Goal: Information Seeking & Learning: Learn about a topic

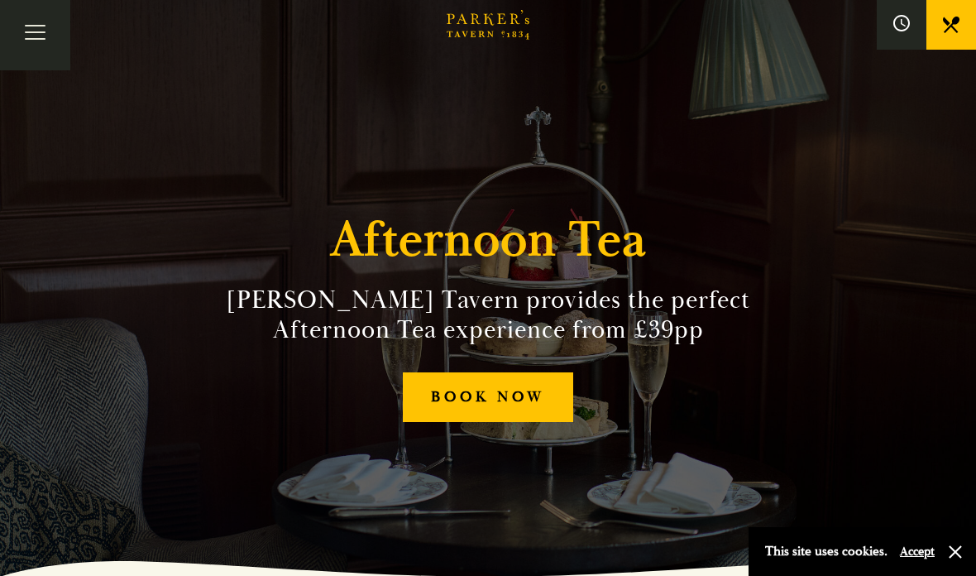
click at [441, 423] on link "BOOK NOW" at bounding box center [488, 397] width 170 height 50
click at [45, 18] on button "Toggle navigation" at bounding box center [35, 35] width 70 height 70
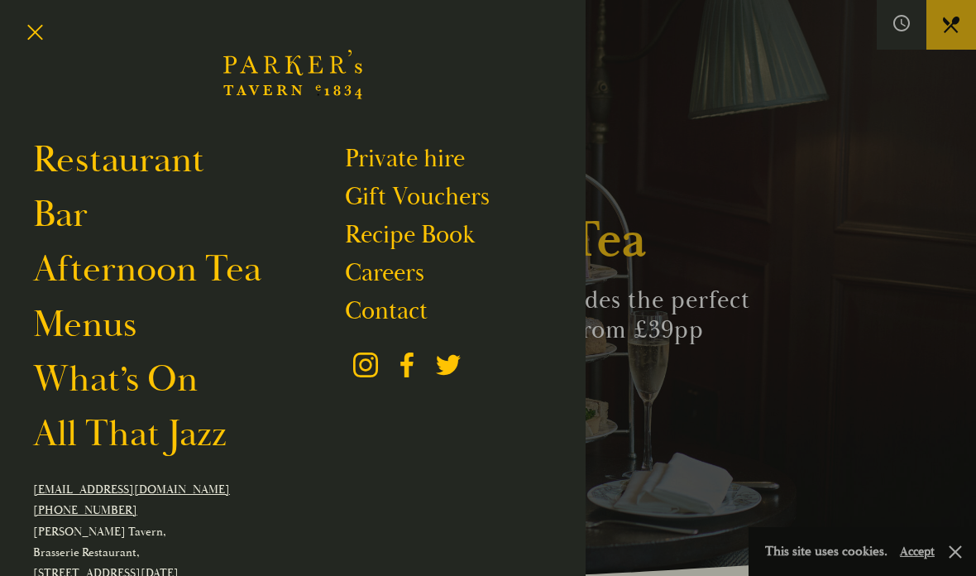
click at [80, 329] on link "Menus" at bounding box center [84, 324] width 103 height 45
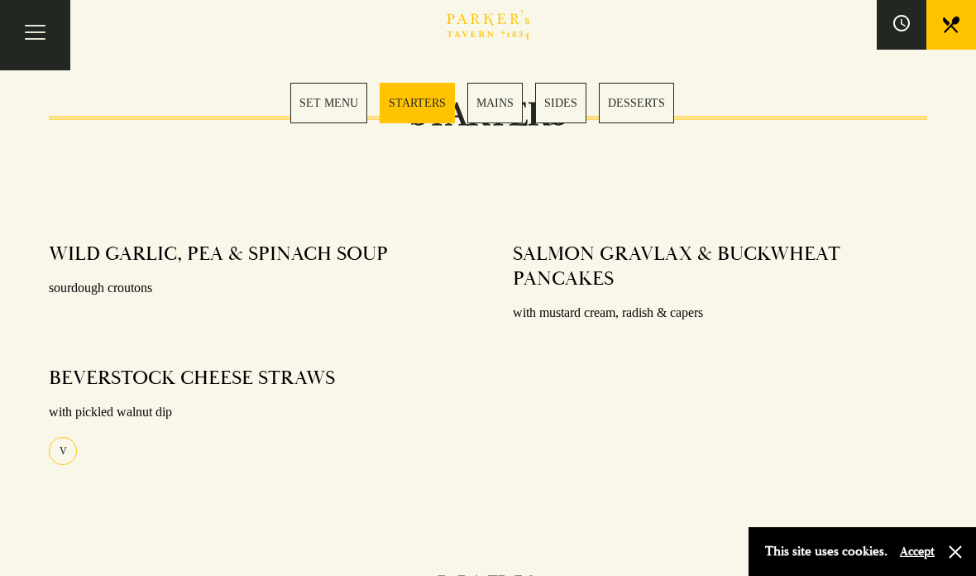
scroll to position [725, 0]
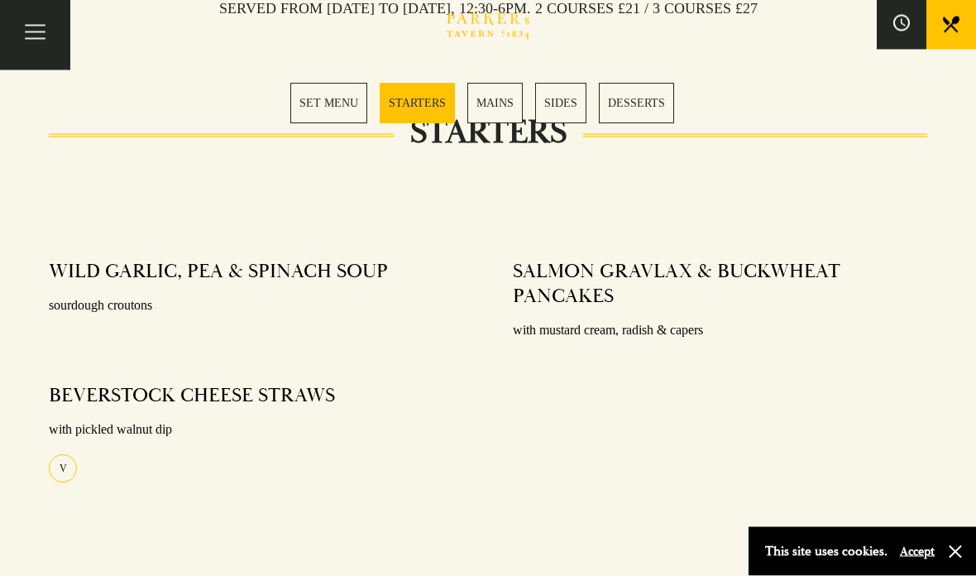
click at [493, 112] on link "MAINS" at bounding box center [494, 103] width 55 height 41
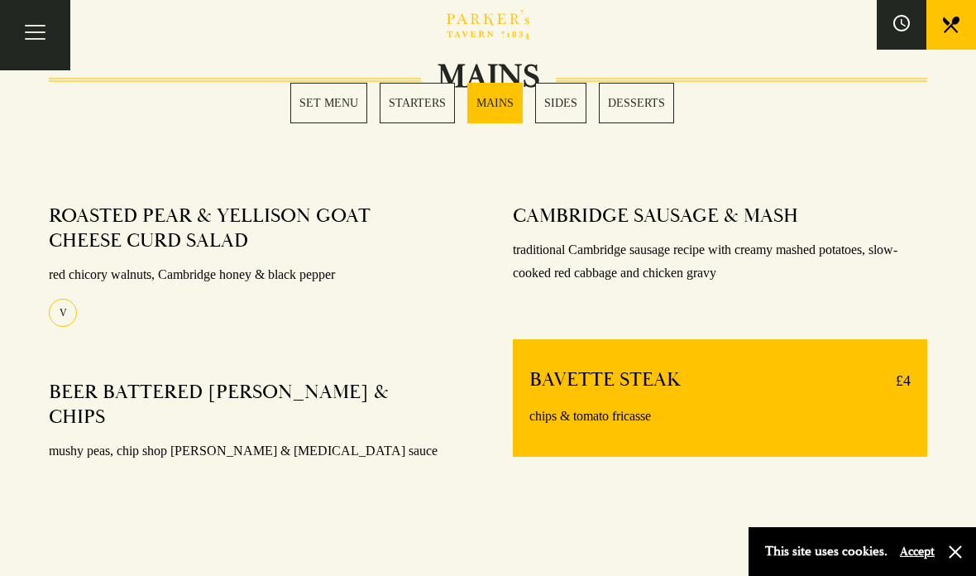
scroll to position [1200, 0]
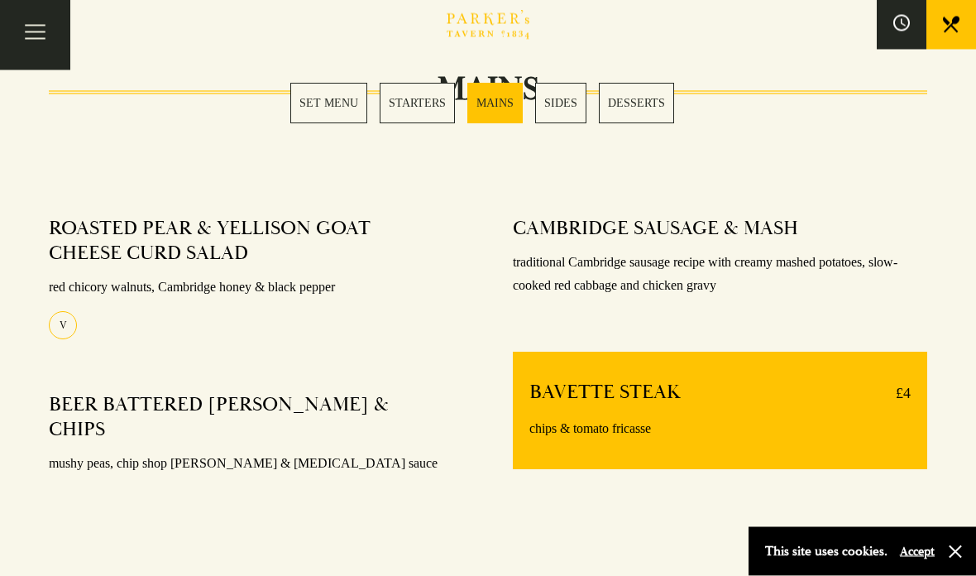
click at [760, 228] on h4 "CAMBRIDGE SAUSAGE & MASH" at bounding box center [655, 229] width 285 height 25
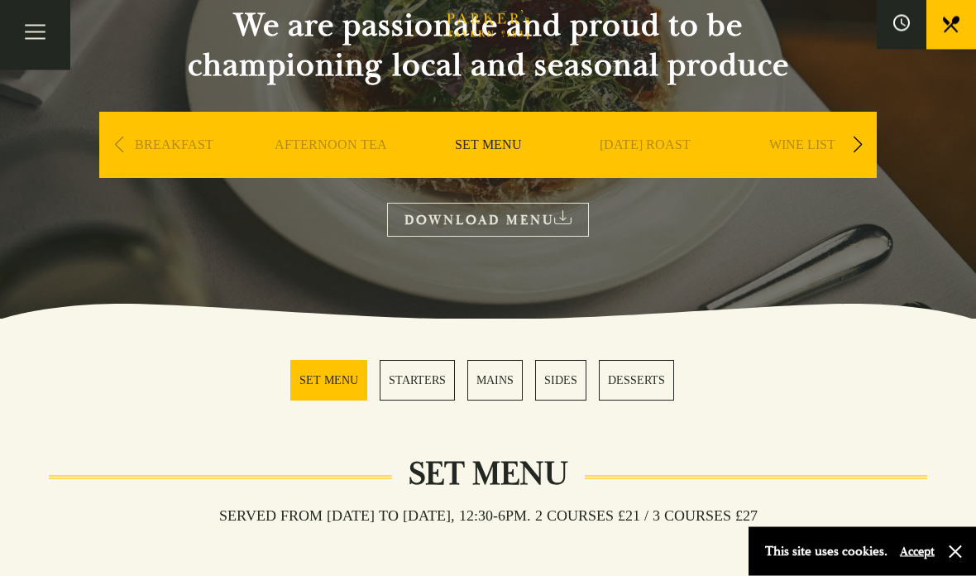
scroll to position [178, 0]
click at [42, 30] on button "Toggle navigation" at bounding box center [35, 35] width 70 height 70
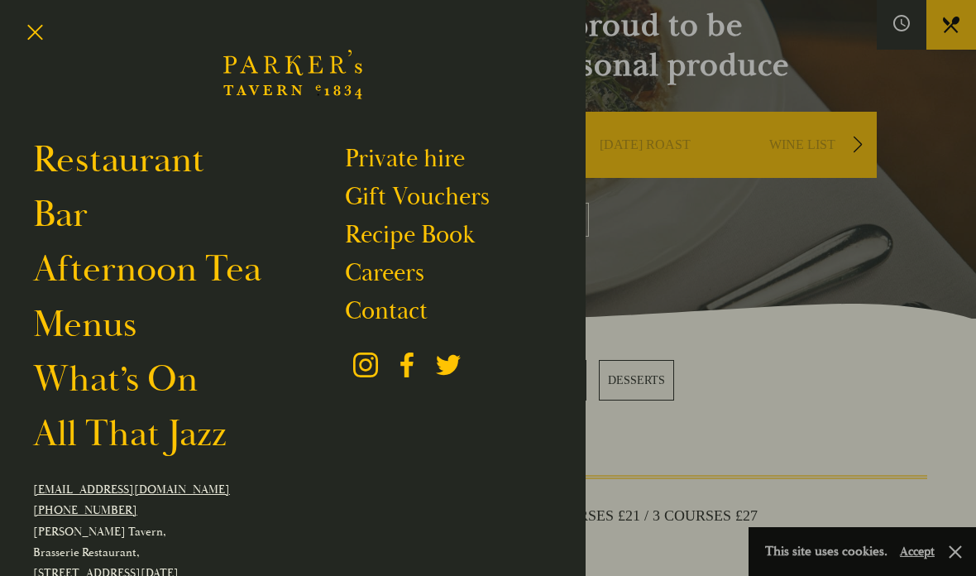
click at [66, 453] on link "All That Jazz" at bounding box center [130, 433] width 194 height 45
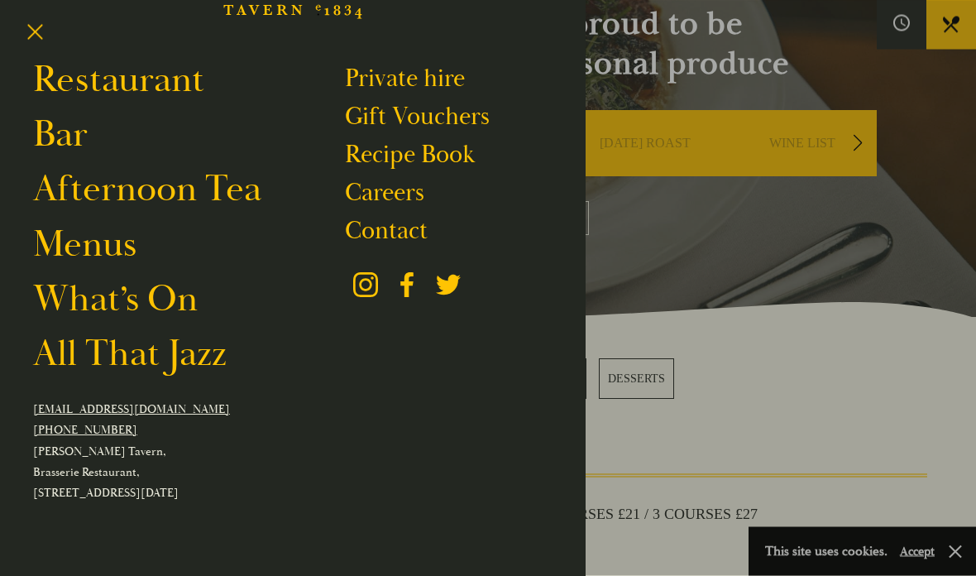
scroll to position [0, 0]
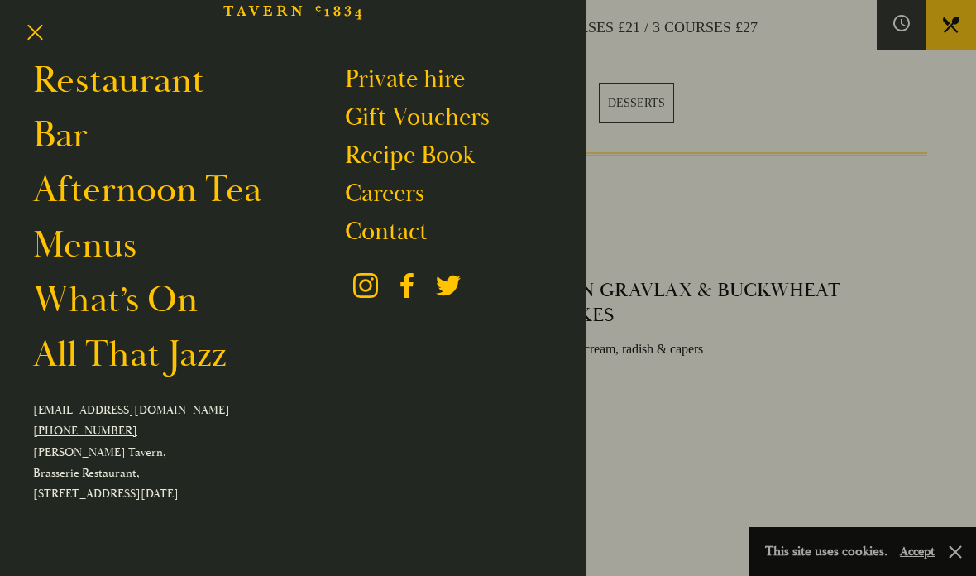
scroll to position [665, 0]
click at [42, 29] on button "Toggle navigation" at bounding box center [35, 35] width 70 height 70
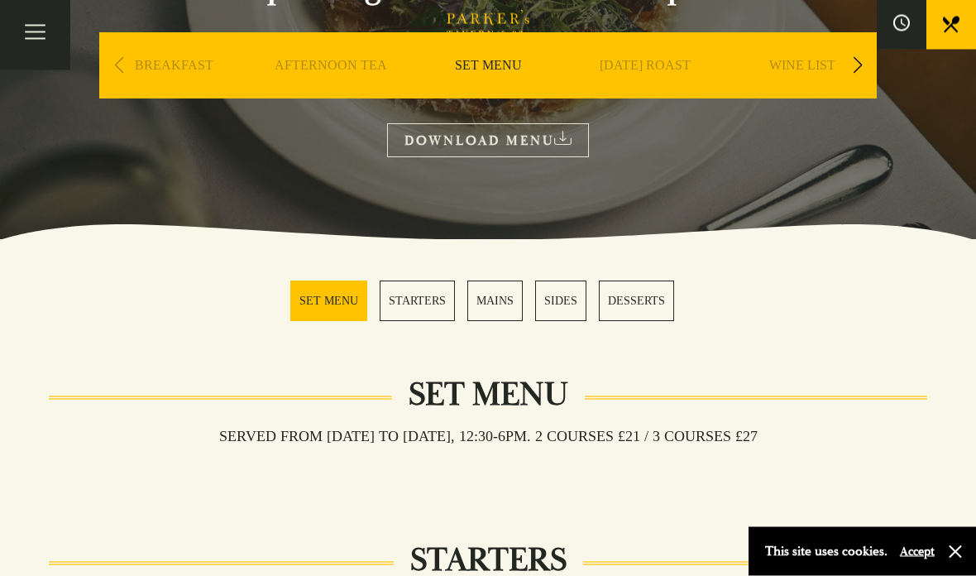
scroll to position [254, 0]
